Goal: Task Accomplishment & Management: Manage account settings

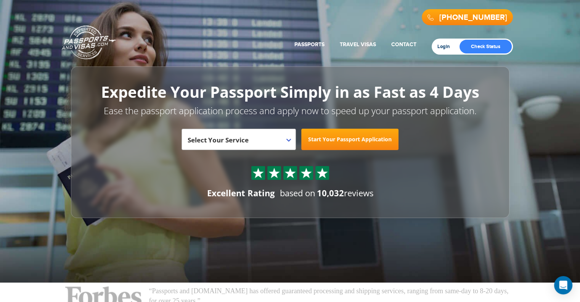
click at [442, 44] on link "Login" at bounding box center [446, 46] width 18 height 6
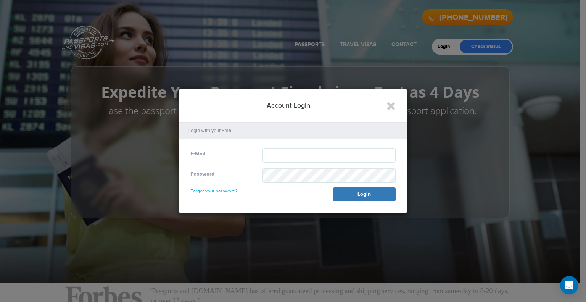
click at [232, 131] on p "Login with your Email" at bounding box center [294, 130] width 213 height 7
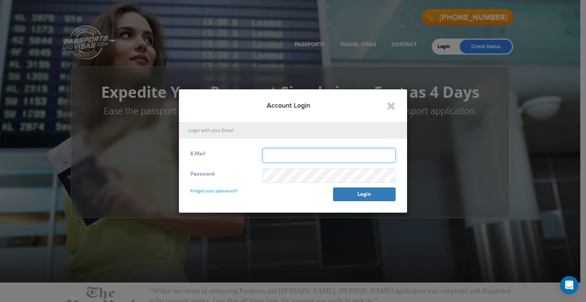
click at [273, 153] on input "text" at bounding box center [328, 155] width 133 height 14
type input "**********"
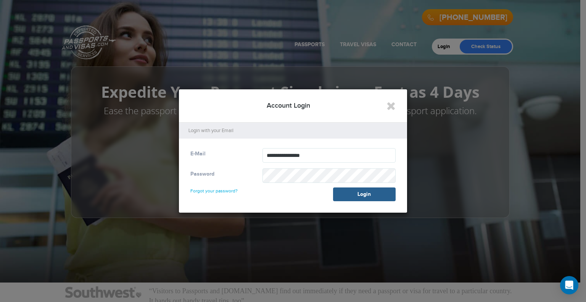
click at [358, 194] on button "Login" at bounding box center [364, 194] width 63 height 14
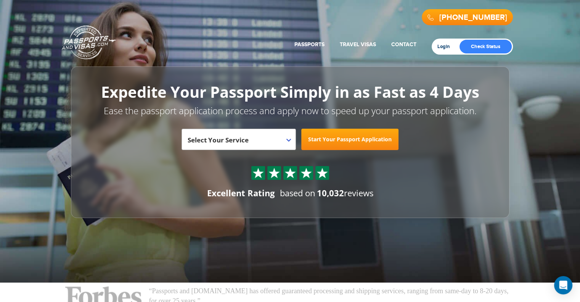
click at [439, 45] on link "Login" at bounding box center [446, 46] width 18 height 6
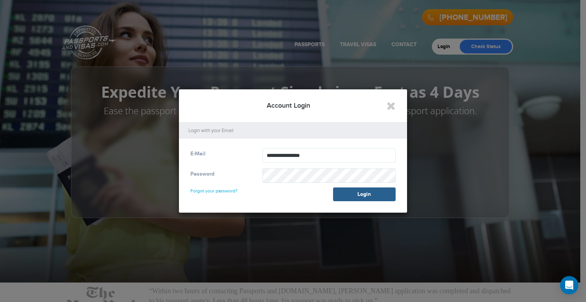
click at [354, 192] on button "Login" at bounding box center [364, 194] width 63 height 14
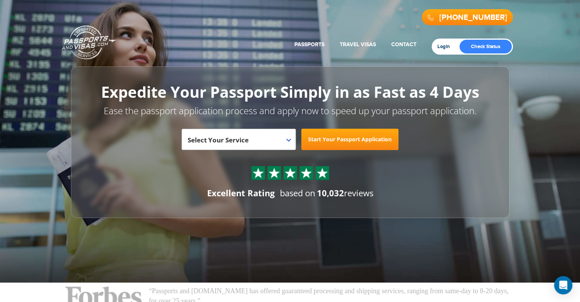
click at [444, 47] on link "Login" at bounding box center [446, 46] width 18 height 6
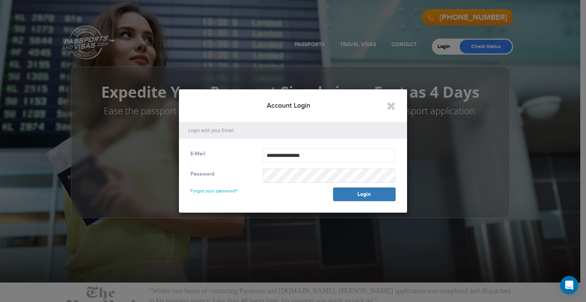
click at [206, 190] on link "Forgot your password?" at bounding box center [213, 187] width 47 height 12
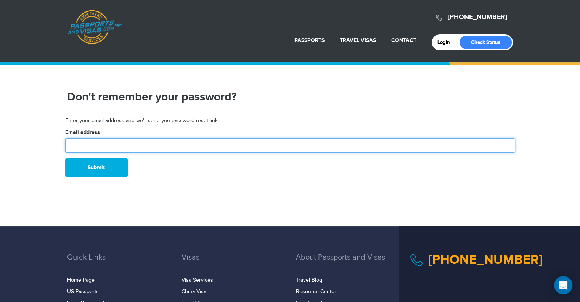
click at [77, 146] on input "text" at bounding box center [290, 145] width 450 height 14
type input "**********"
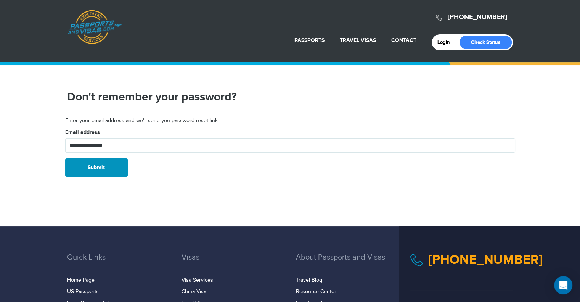
click at [96, 167] on button "Submit" at bounding box center [96, 167] width 63 height 18
